Goal: Task Accomplishment & Management: Manage account settings

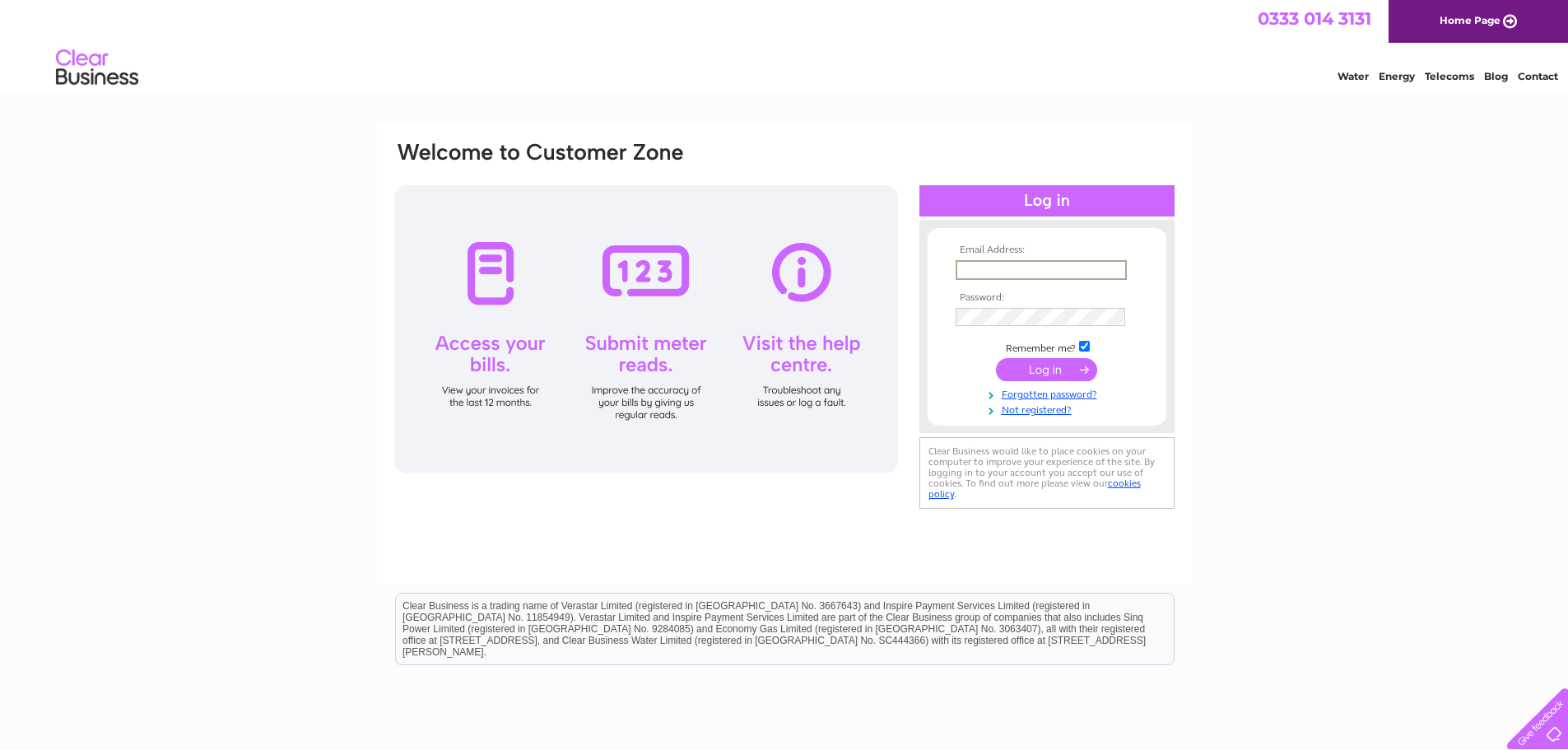
click at [1077, 265] on input "text" at bounding box center [1041, 270] width 171 height 20
type input "barstacey1917@outlook.com"
click at [996, 358] on input "submit" at bounding box center [1047, 370] width 101 height 23
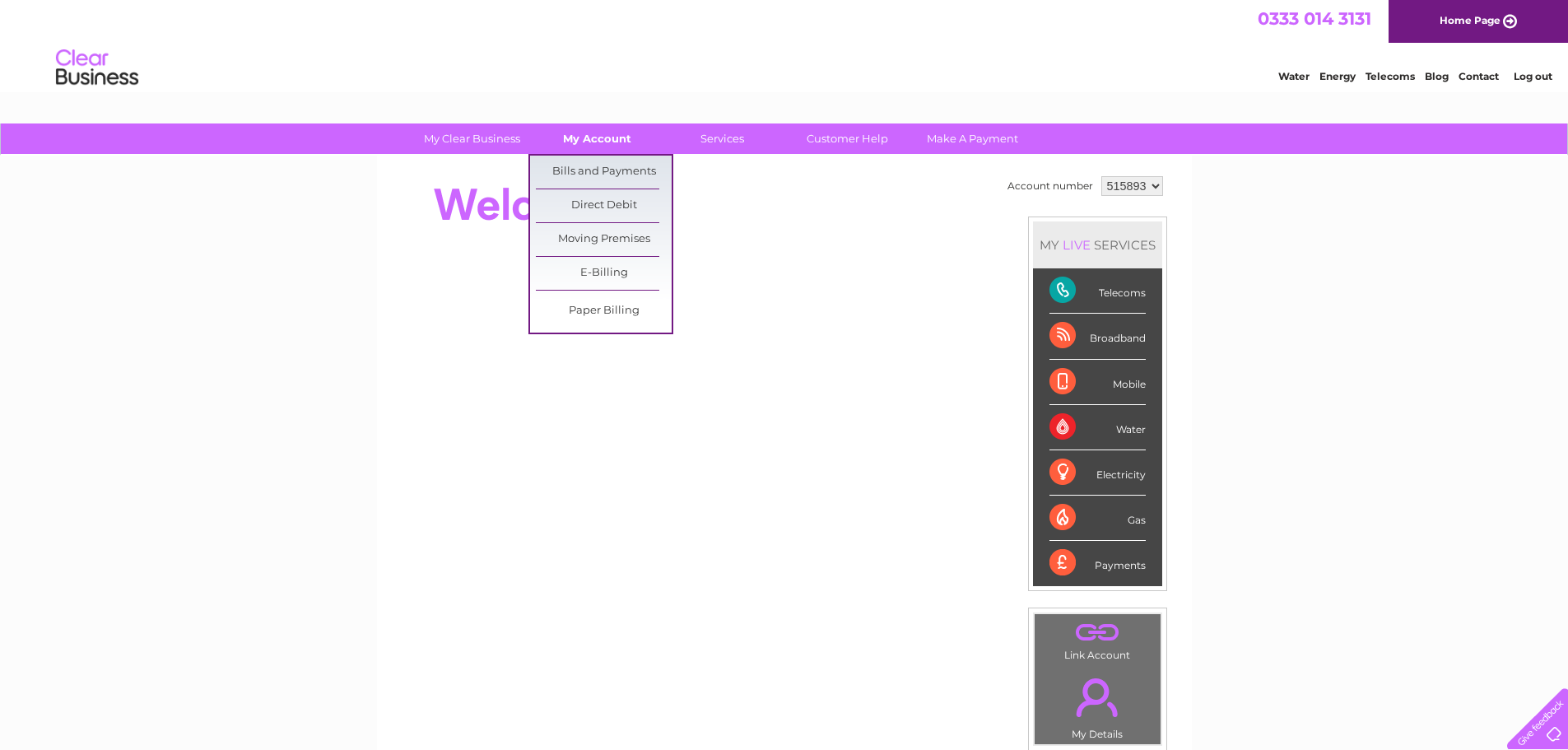
click at [593, 137] on link "My Account" at bounding box center [597, 139] width 136 height 31
click at [591, 166] on link "Bills and Payments" at bounding box center [603, 172] width 136 height 33
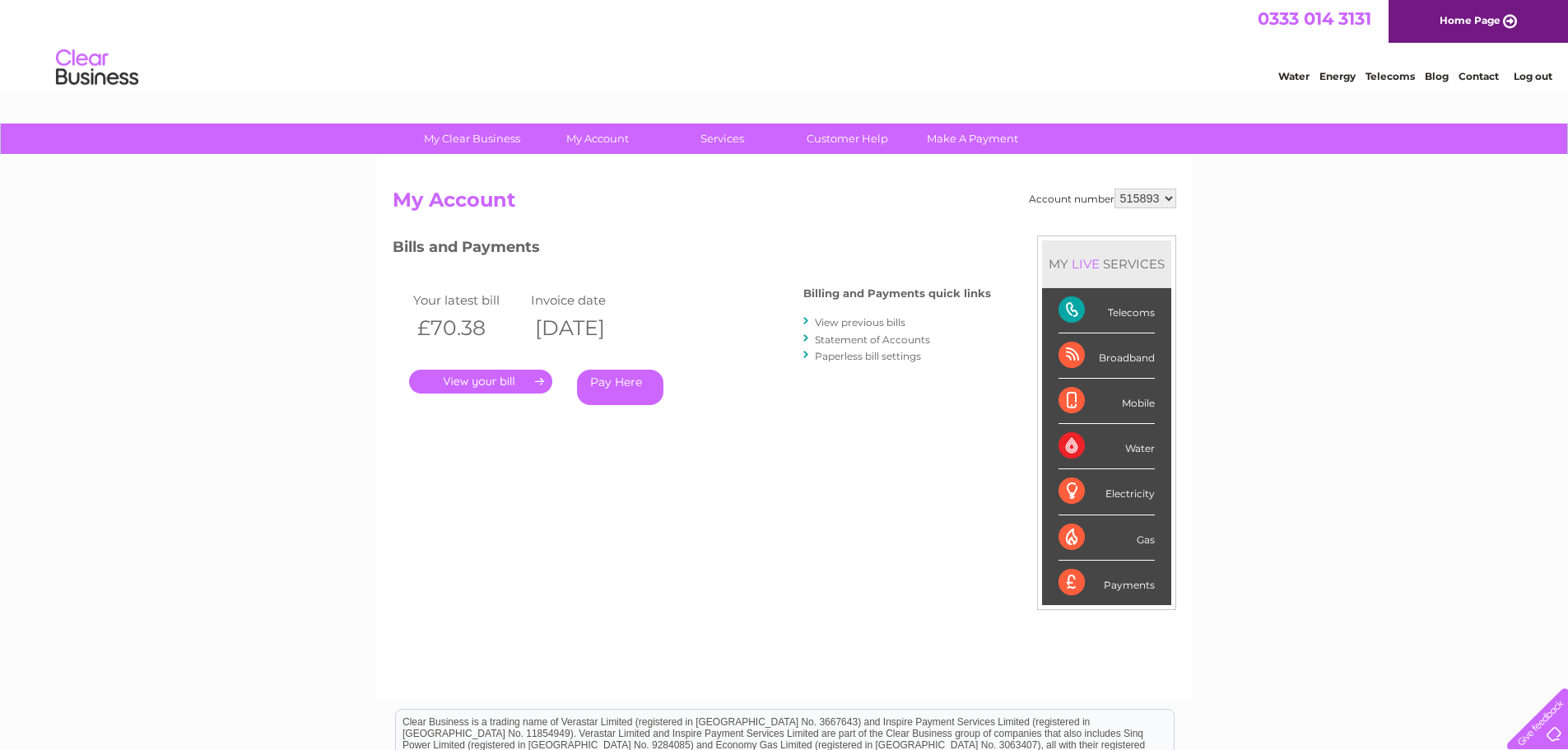
click at [481, 383] on link "." at bounding box center [481, 381] width 143 height 23
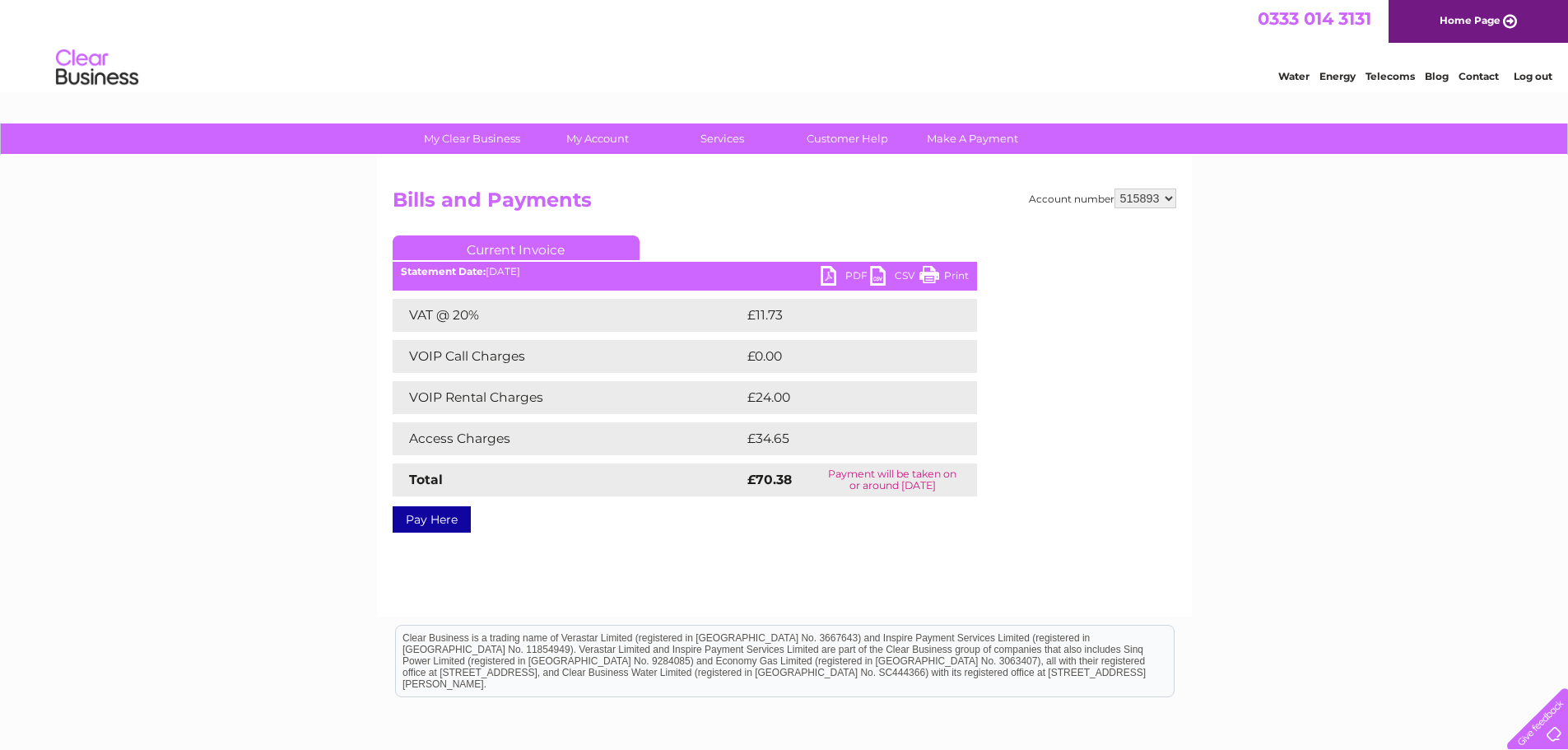
click at [830, 271] on link "PDF" at bounding box center [845, 278] width 50 height 23
click at [759, 401] on td "£24.00" at bounding box center [844, 398] width 202 height 33
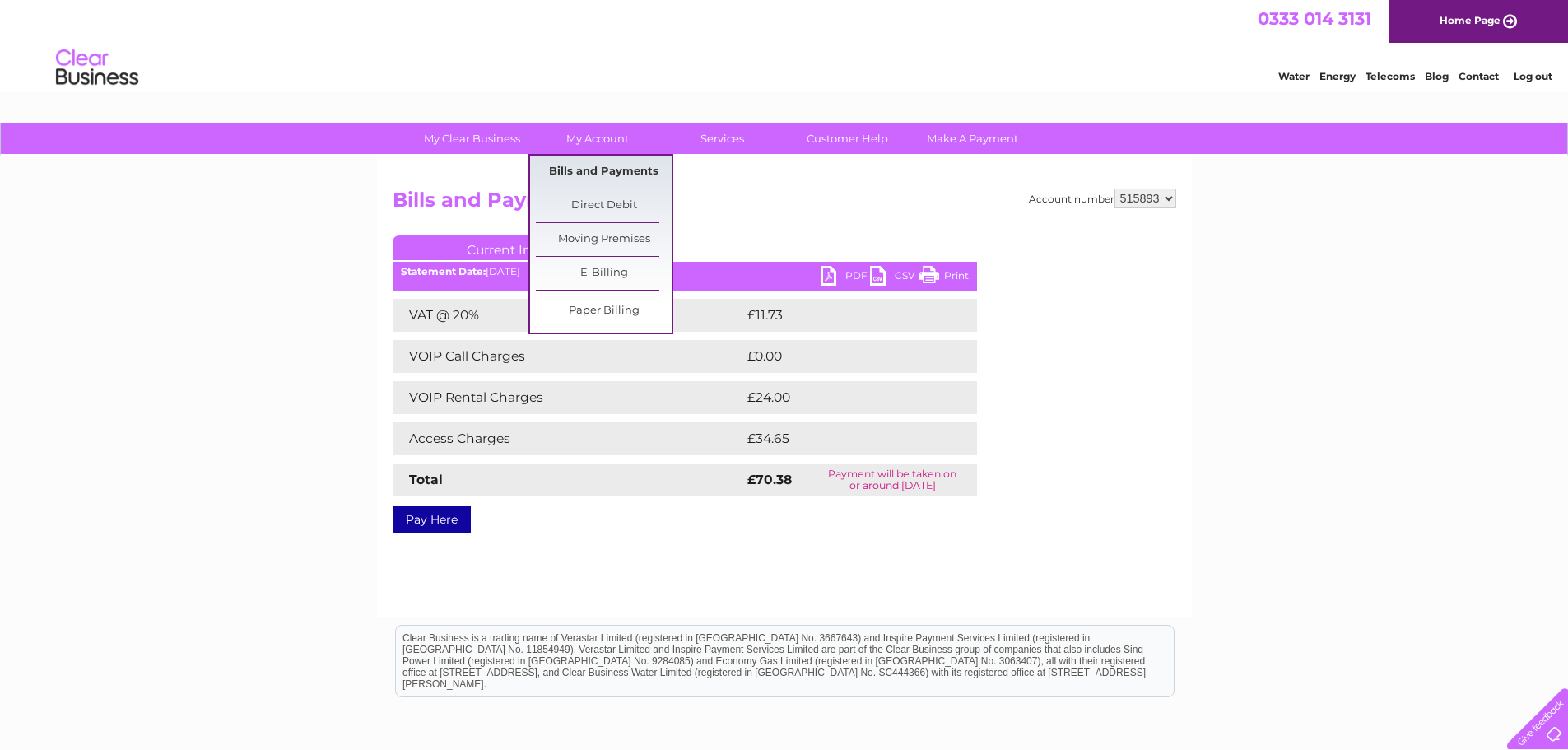
click at [600, 171] on link "Bills and Payments" at bounding box center [603, 172] width 136 height 33
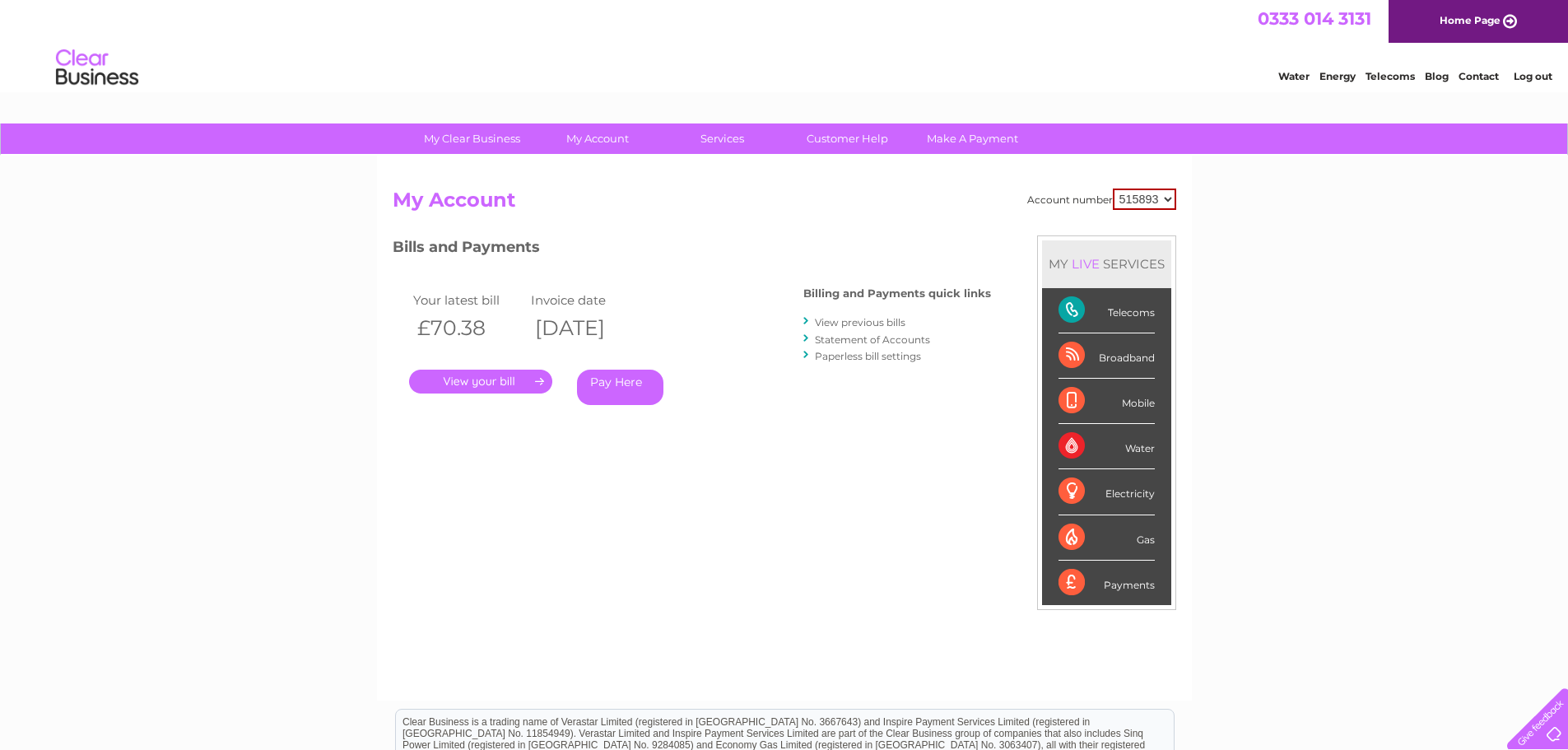
click at [486, 383] on link "." at bounding box center [481, 381] width 143 height 23
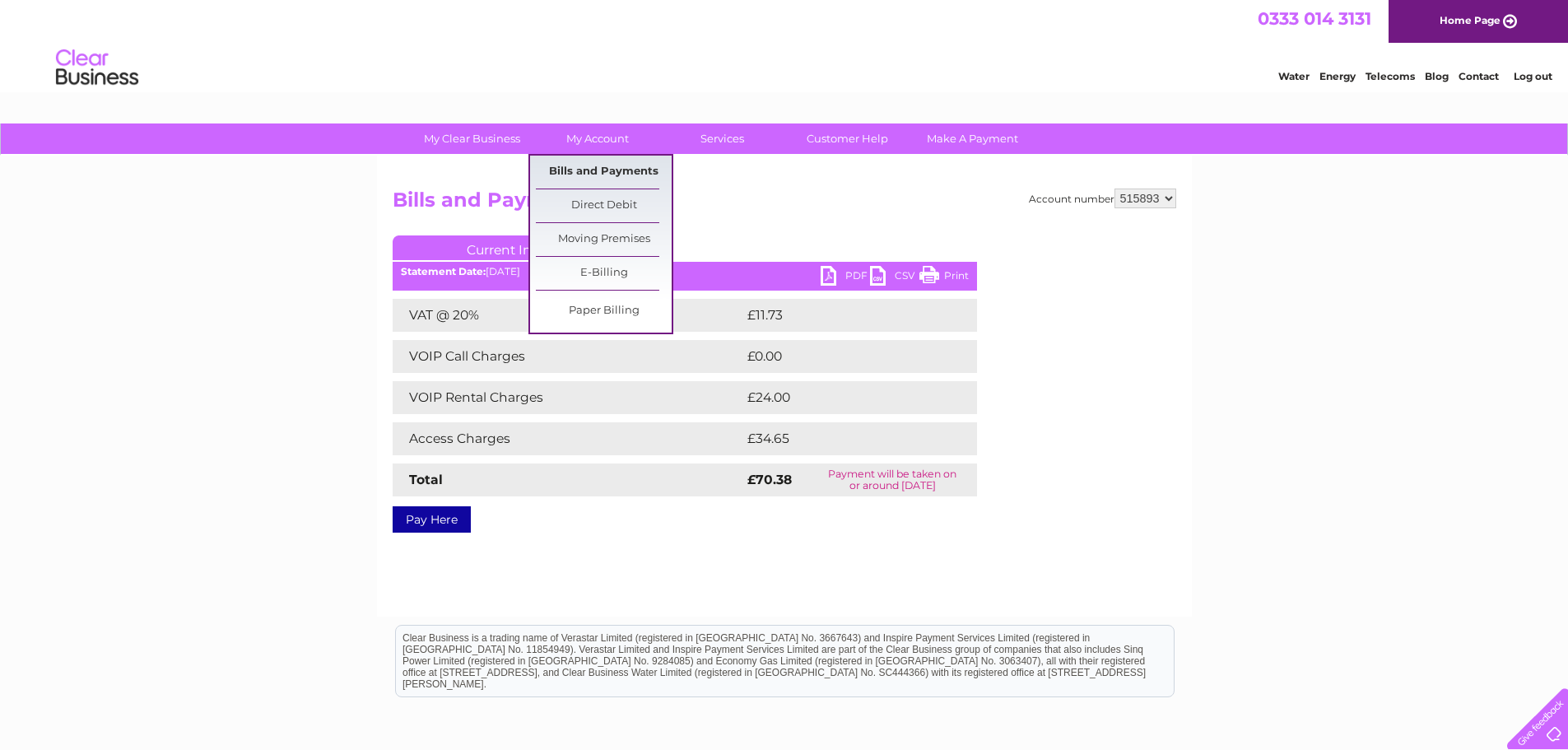
click at [609, 169] on link "Bills and Payments" at bounding box center [603, 172] width 136 height 33
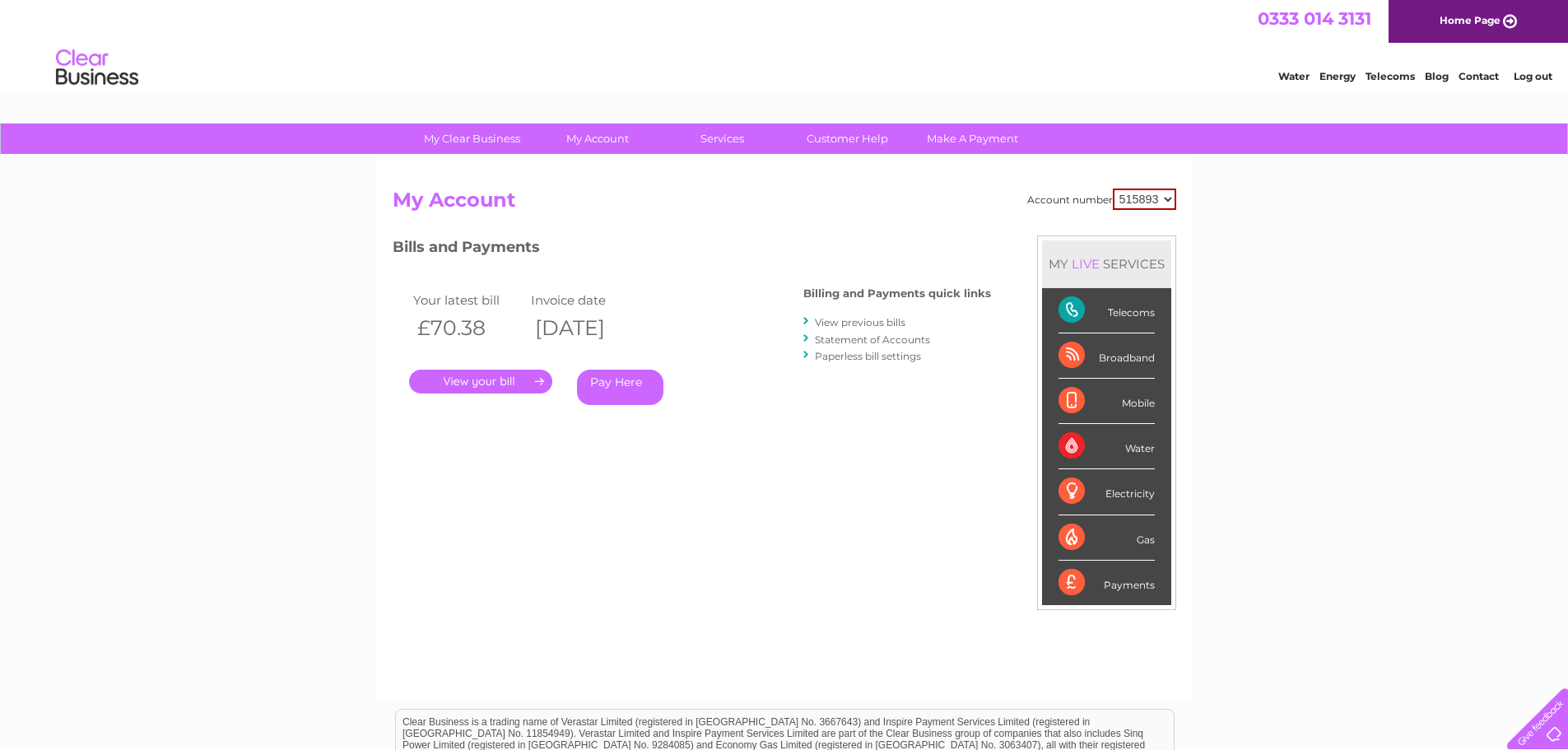
click at [506, 381] on link "." at bounding box center [481, 381] width 143 height 23
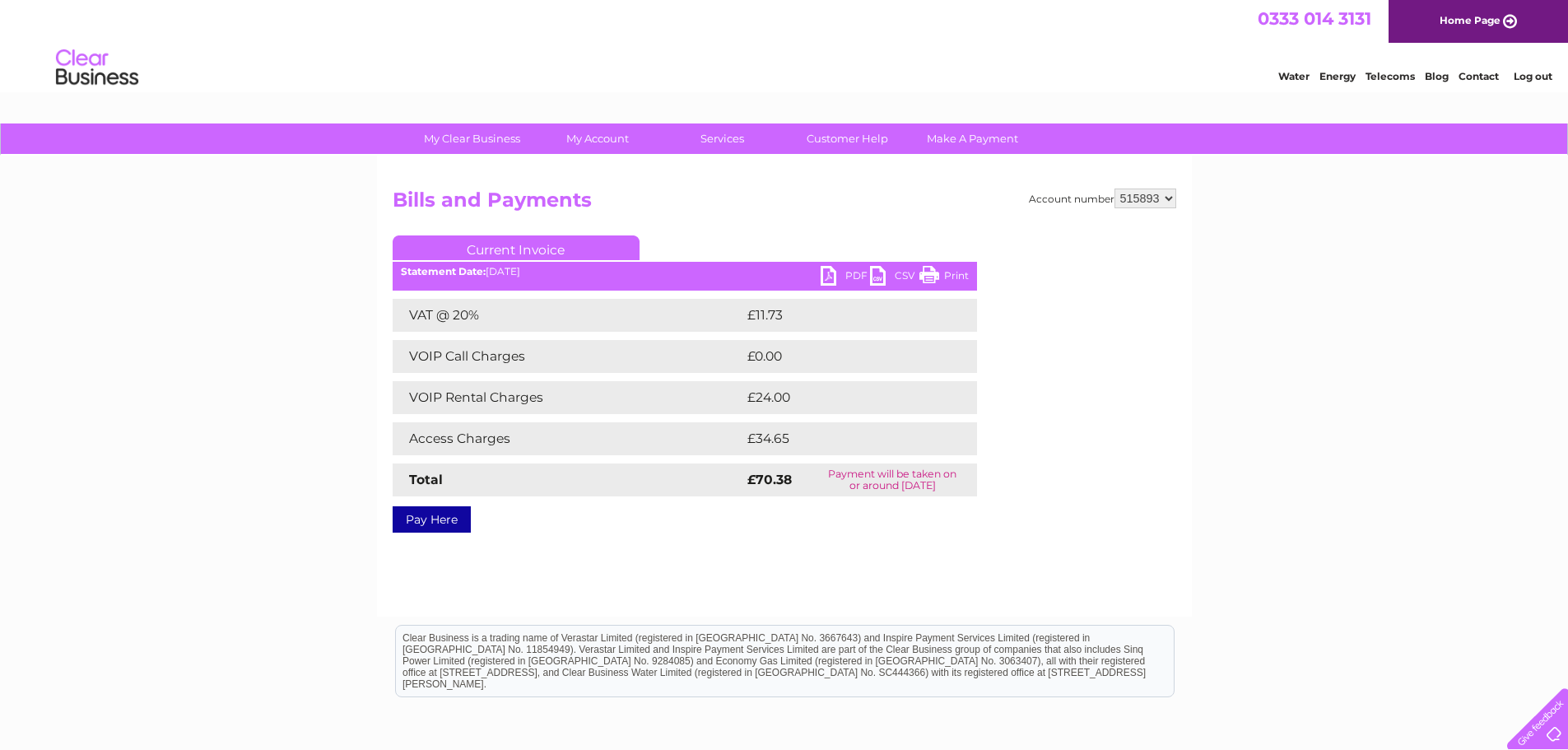
click at [1539, 78] on link "Log out" at bounding box center [1533, 77] width 39 height 13
